Goal: Register for event/course

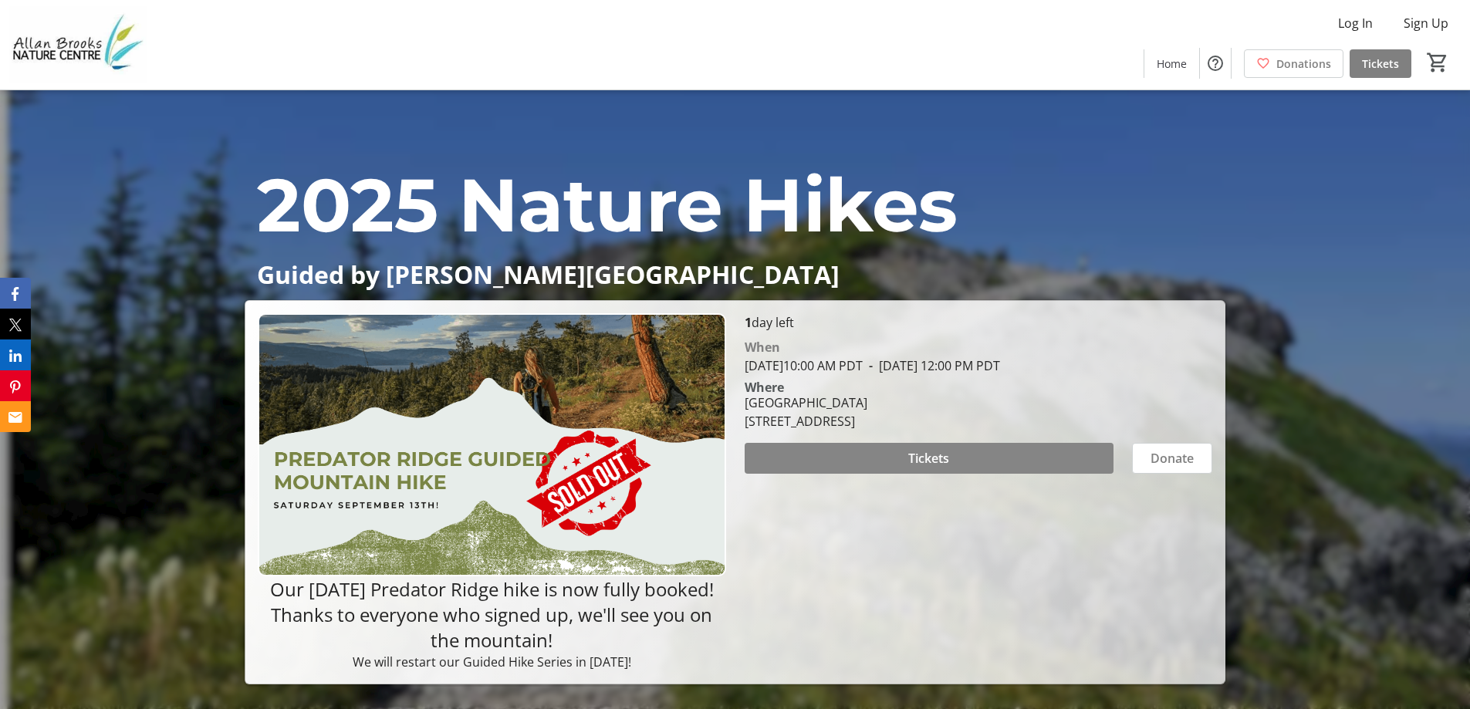
click at [954, 461] on span at bounding box center [929, 458] width 369 height 37
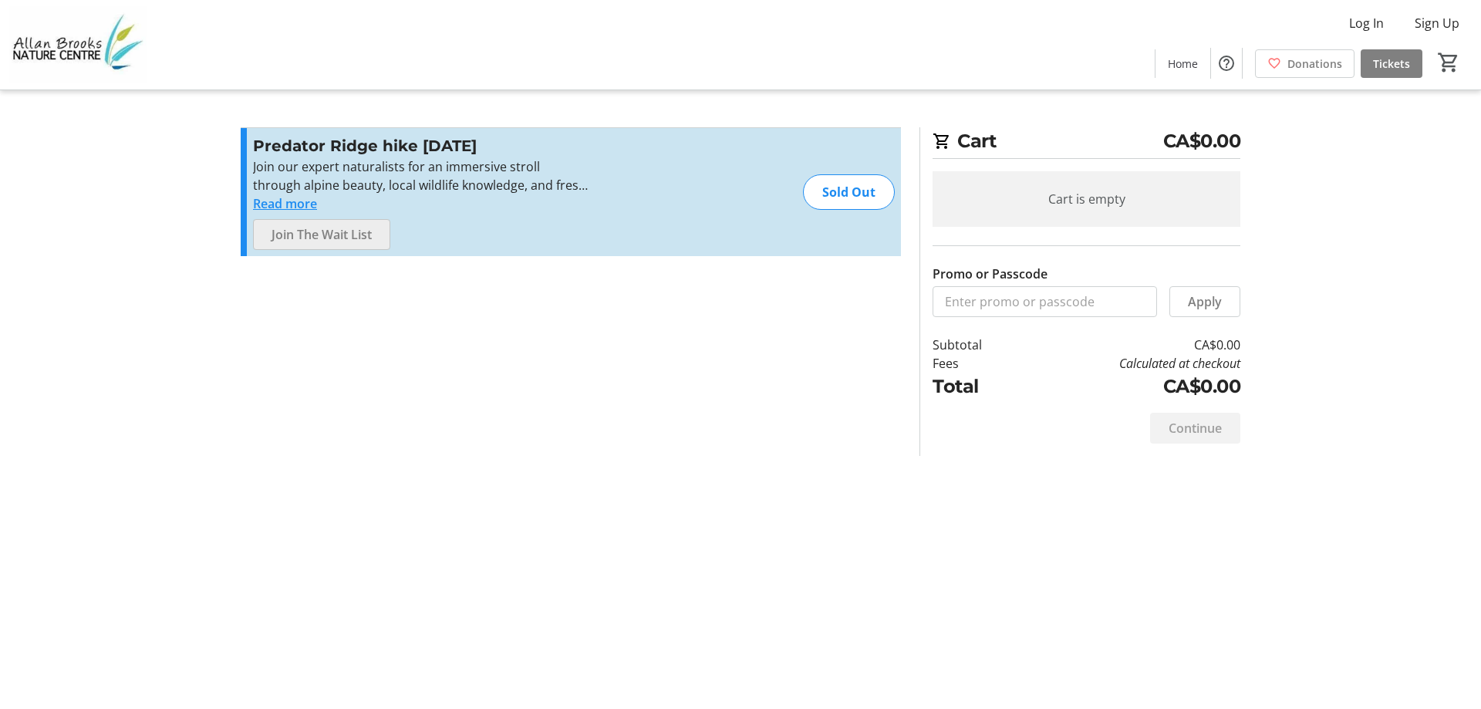
click at [333, 231] on span "Join The Wait List" at bounding box center [322, 234] width 100 height 19
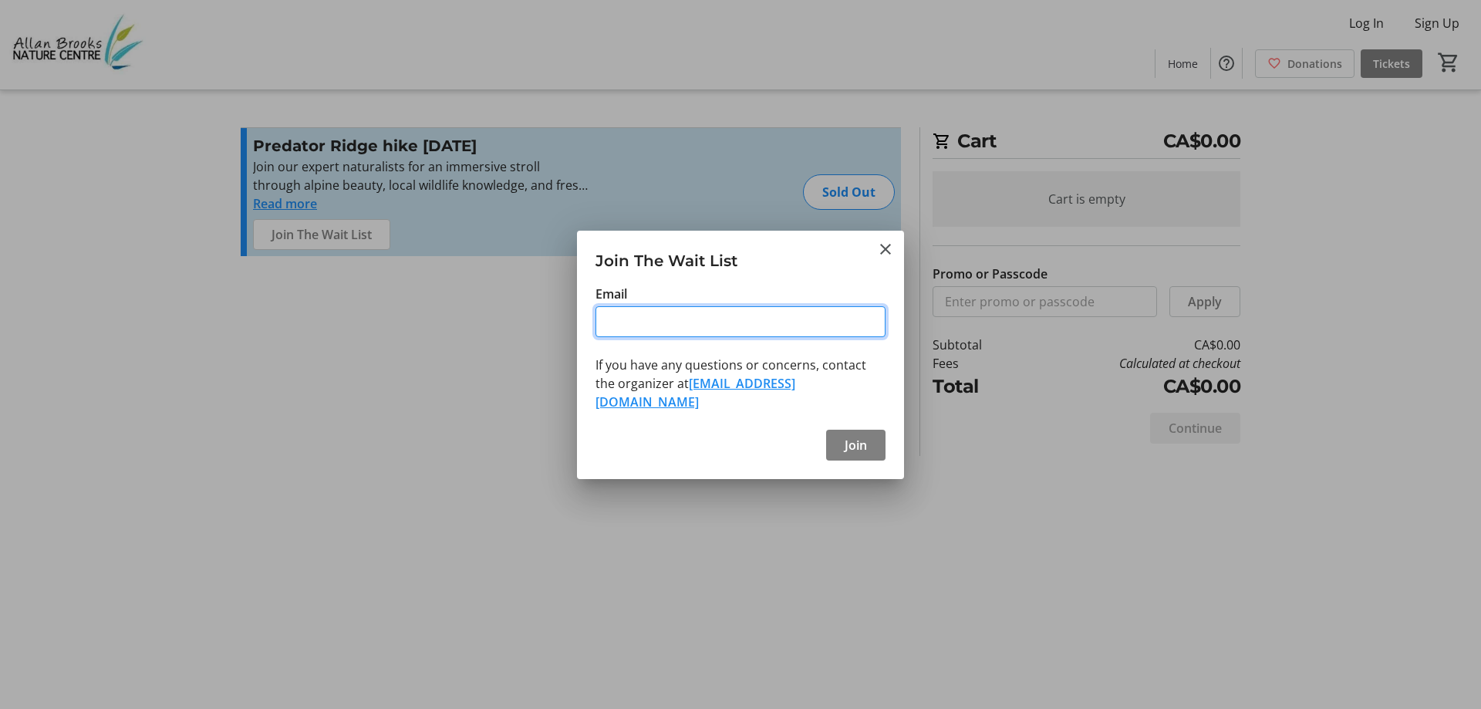
click at [651, 337] on input "Email" at bounding box center [741, 321] width 290 height 31
type input "[EMAIL_ADDRESS][DOMAIN_NAME]"
click at [876, 434] on span at bounding box center [855, 445] width 59 height 37
